Goal: Use online tool/utility: Utilize a website feature to perform a specific function

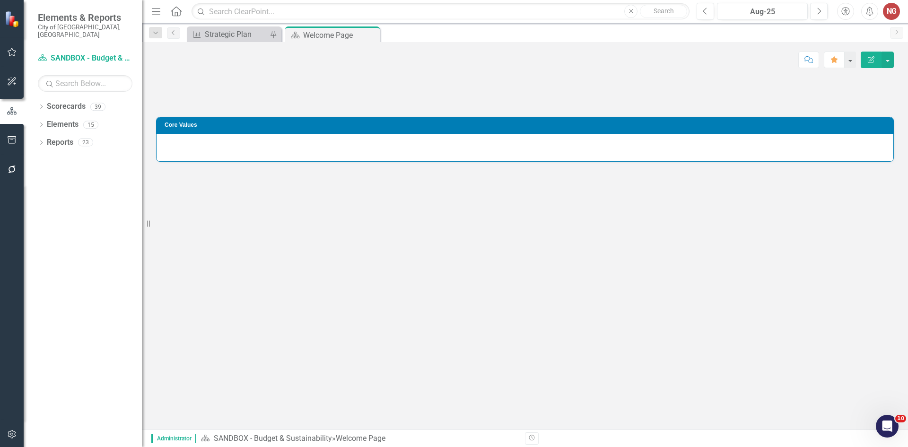
click at [13, 164] on button "button" at bounding box center [11, 170] width 21 height 20
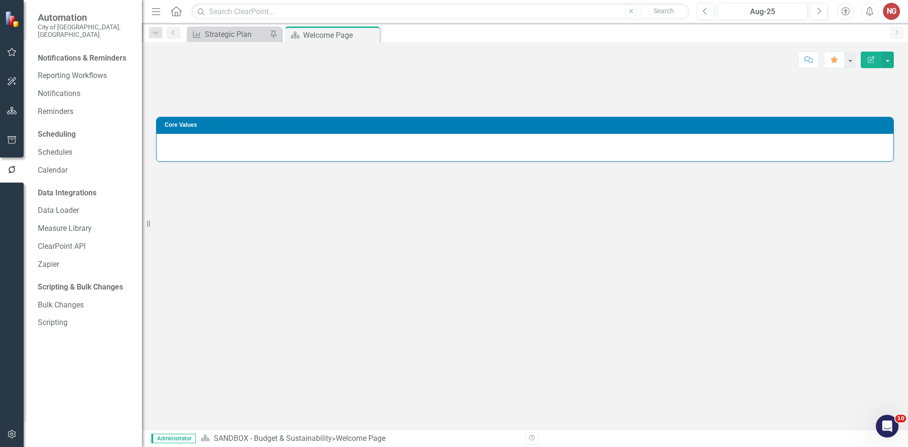
click at [71, 324] on div "Notifications & Reminders Reporting Workflows Notifications Reminders Schedulin…" at bounding box center [83, 249] width 118 height 396
click at [69, 317] on link "Scripting" at bounding box center [85, 322] width 95 height 11
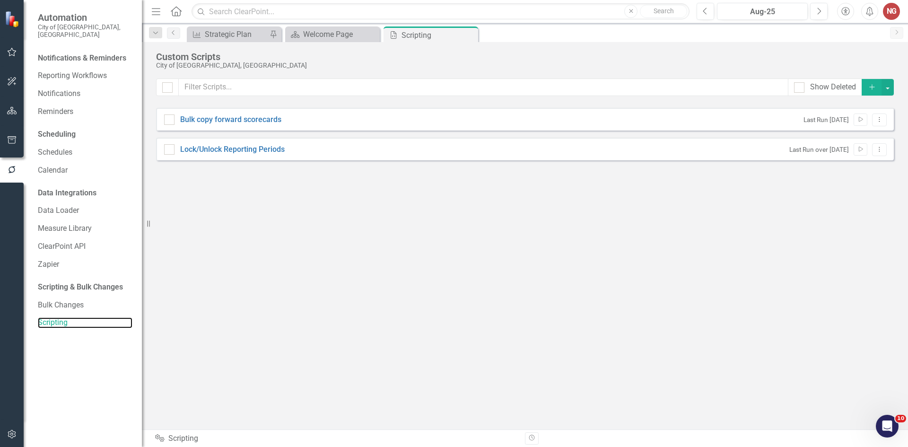
checkbox input "false"
click at [868, 118] on div "Last Run [DATE] Run Script Dropdown Menu" at bounding box center [843, 120] width 88 height 13
click at [859, 121] on icon "button" at bounding box center [861, 119] width 4 height 5
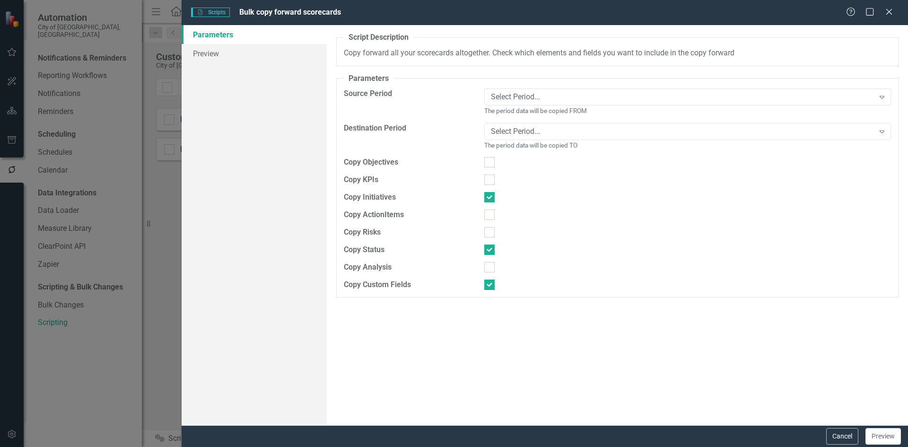
click at [512, 88] on fieldset "Parameters Source Period Select Period... Expand The period data will be copied…" at bounding box center [617, 185] width 562 height 225
click at [511, 94] on div "Select Period..." at bounding box center [683, 97] width 384 height 11
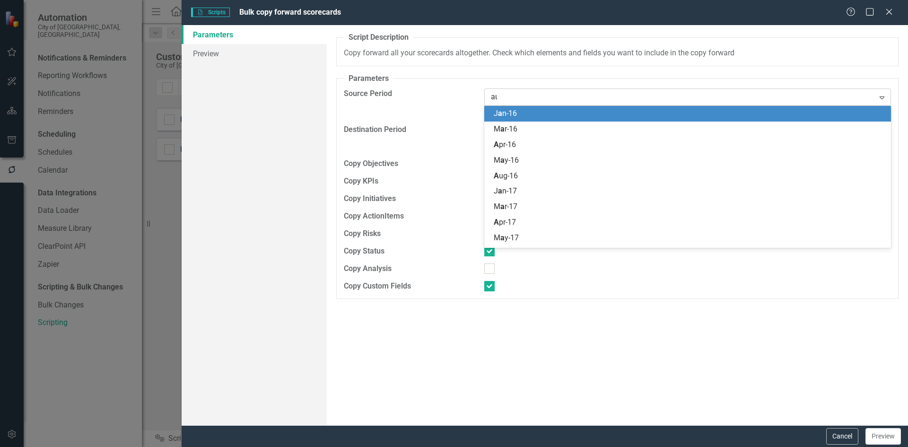
type input "aug"
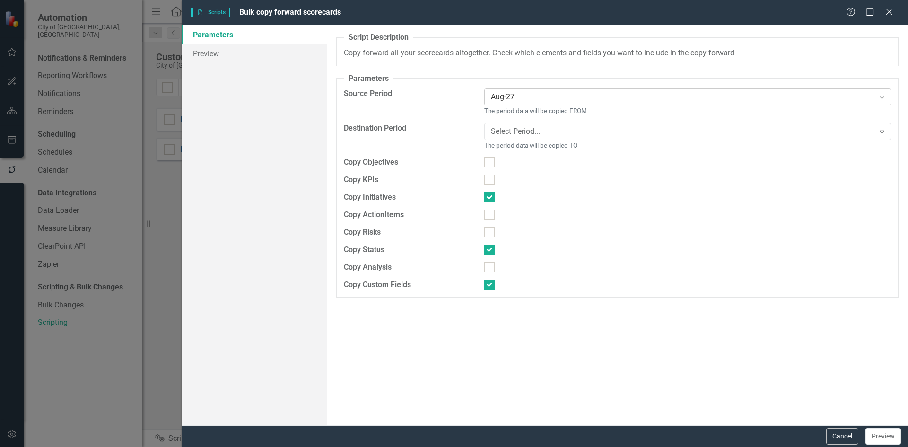
click at [535, 92] on div "Aug-27" at bounding box center [683, 97] width 384 height 11
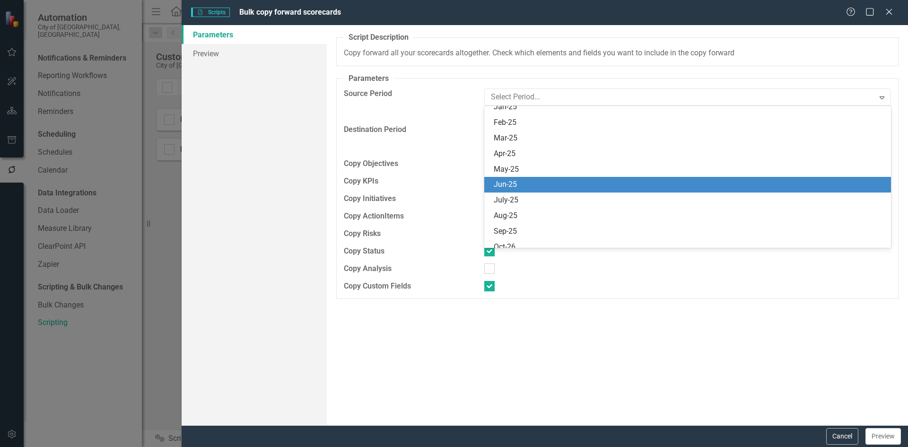
scroll to position [2011, 0]
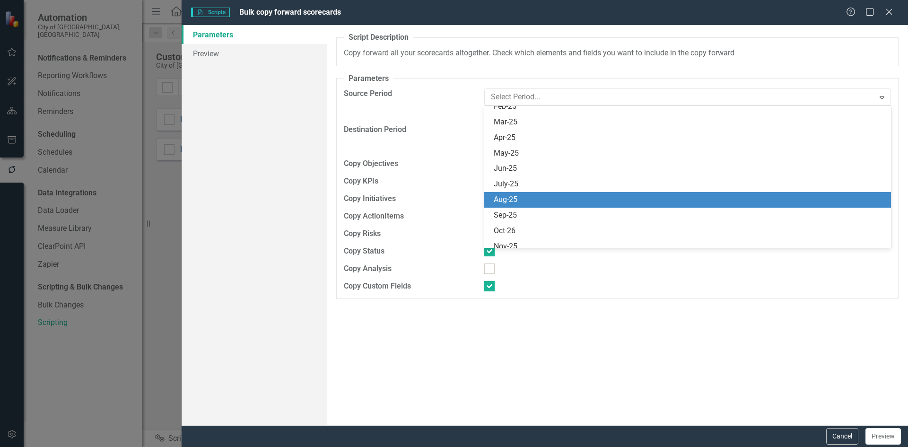
click at [514, 200] on div "Aug-25" at bounding box center [690, 199] width 392 height 11
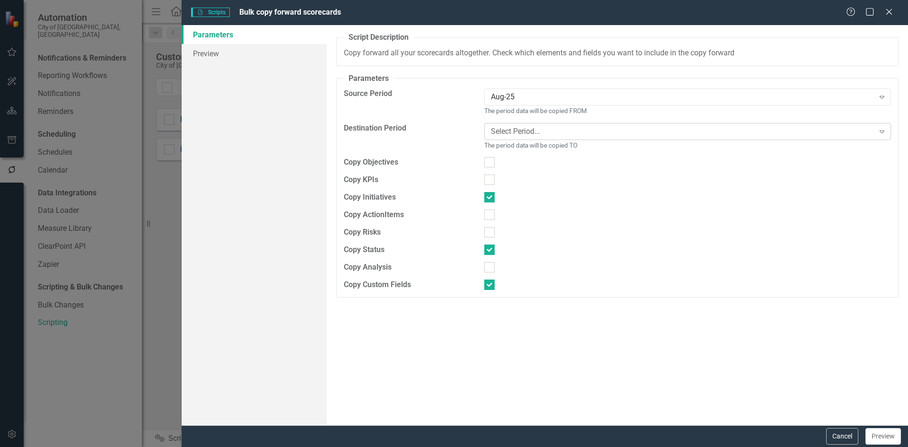
click at [509, 134] on div "Select Period..." at bounding box center [683, 131] width 384 height 11
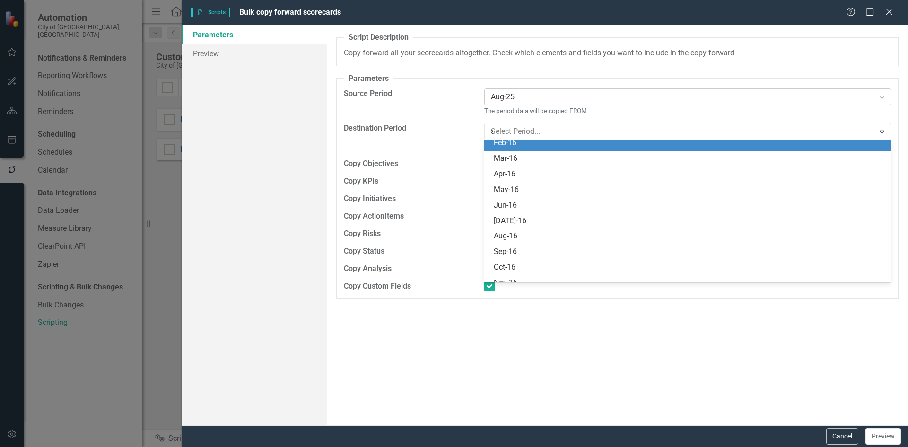
scroll to position [36, 0]
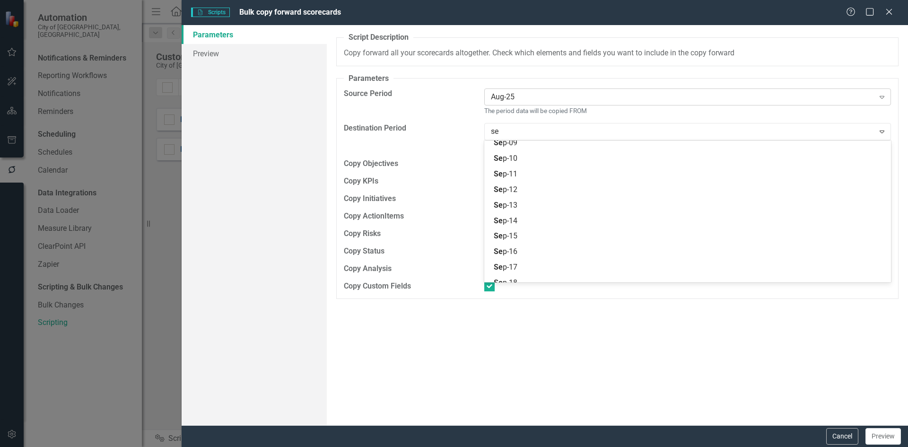
type input "sep"
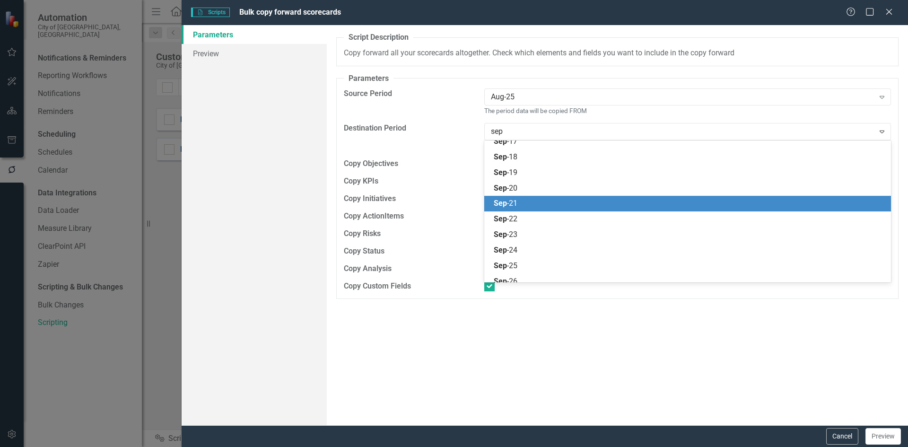
scroll to position [178, 0]
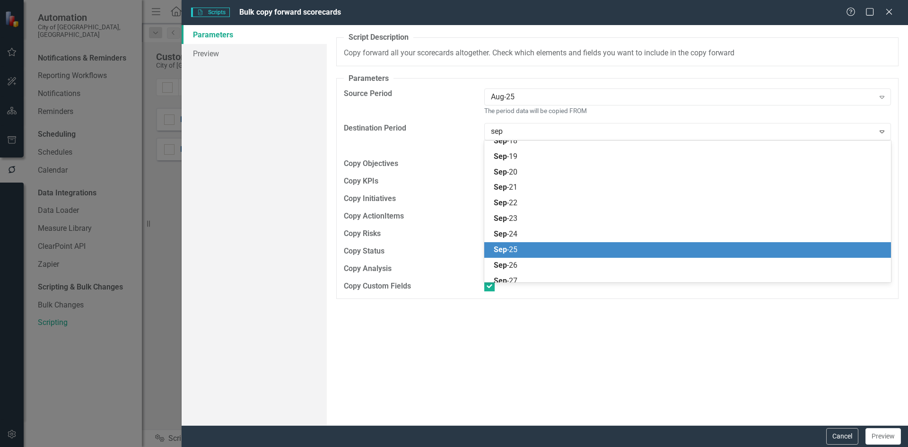
click at [523, 245] on div "Sep -25" at bounding box center [690, 250] width 392 height 11
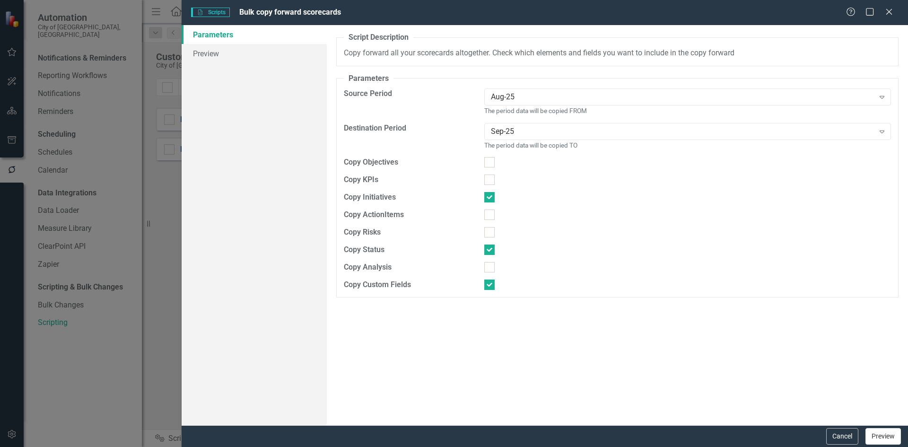
click at [884, 438] on button "Preview" at bounding box center [883, 436] width 35 height 17
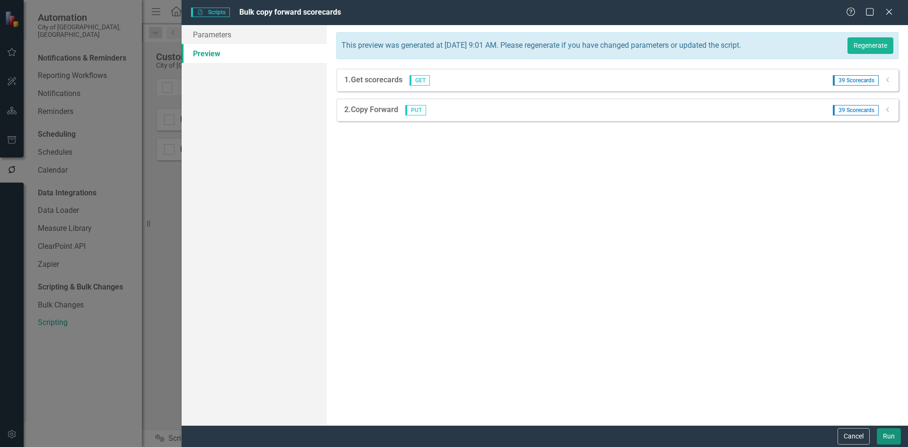
click at [884, 437] on button "Run" at bounding box center [889, 436] width 24 height 17
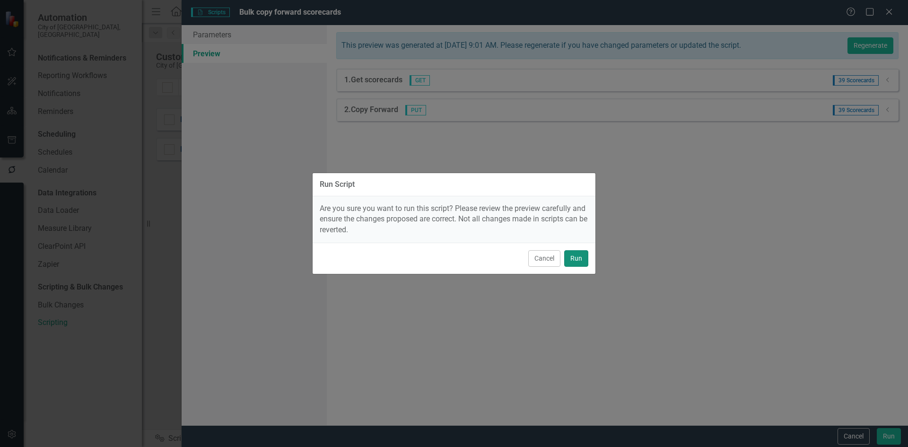
click at [576, 263] on button "Run" at bounding box center [576, 258] width 24 height 17
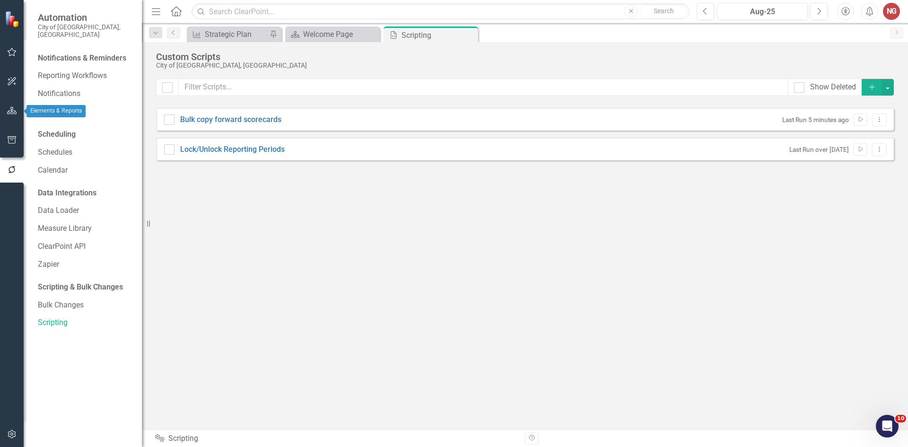
click at [13, 107] on icon "button" at bounding box center [12, 111] width 10 height 8
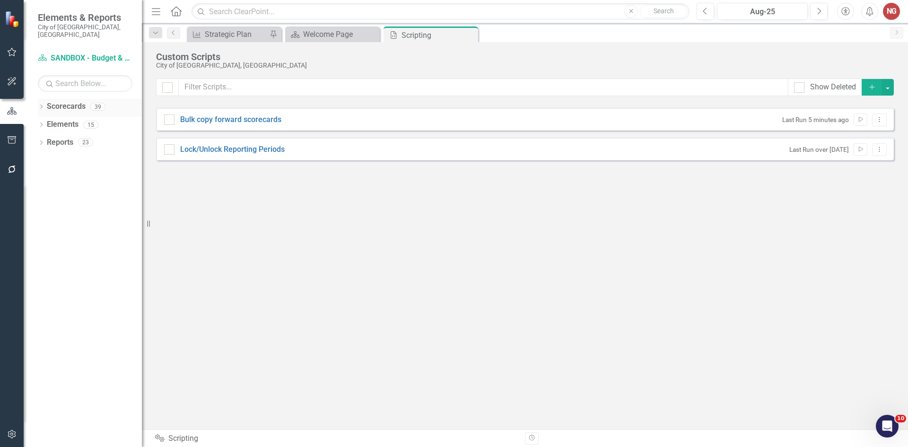
click at [39, 105] on icon "Dropdown" at bounding box center [41, 107] width 7 height 5
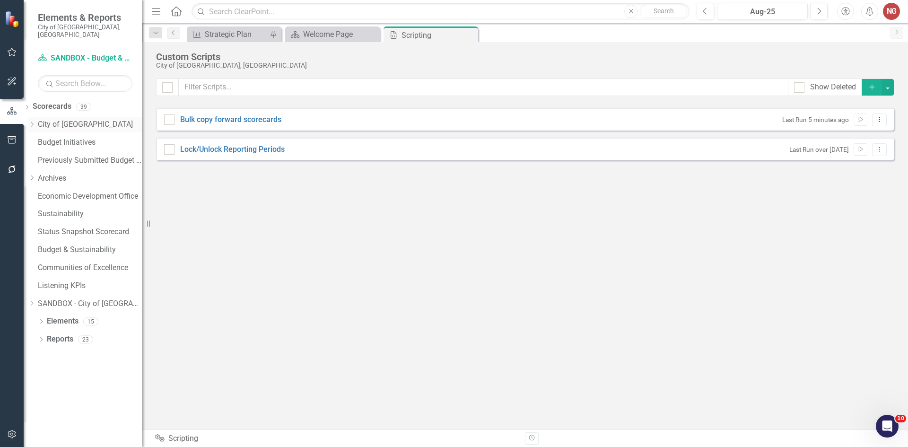
click at [35, 122] on icon "Dropdown" at bounding box center [31, 125] width 7 height 6
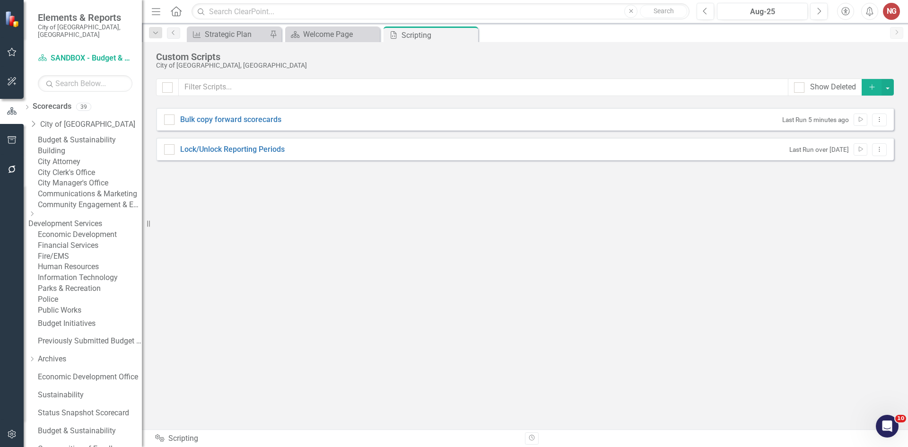
drag, startPoint x: 83, startPoint y: 275, endPoint x: 88, endPoint y: 264, distance: 12.3
click at [83, 240] on link "Economic Development" at bounding box center [90, 234] width 104 height 11
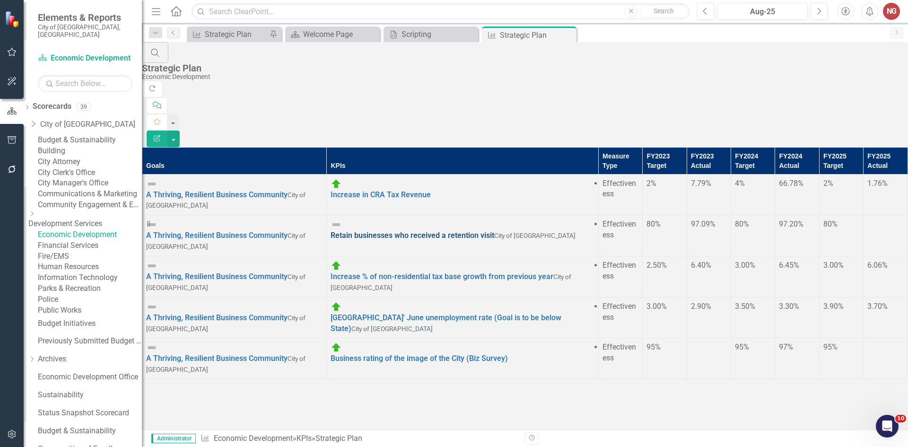
click at [331, 231] on link "Retain businesses who received a retention visit" at bounding box center [413, 235] width 164 height 9
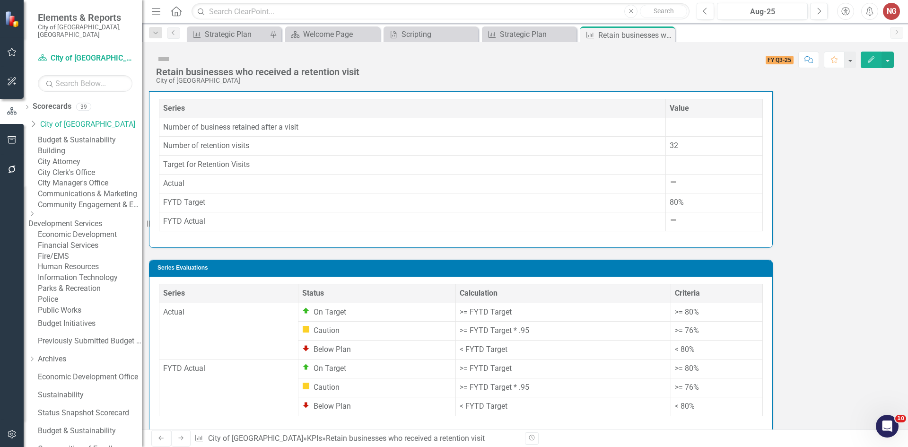
scroll to position [771, 0]
